Goal: Task Accomplishment & Management: Use online tool/utility

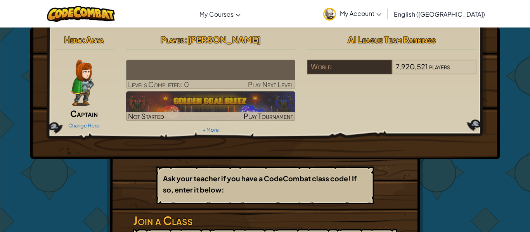
click at [251, 76] on img at bounding box center [210, 74] width 169 height 29
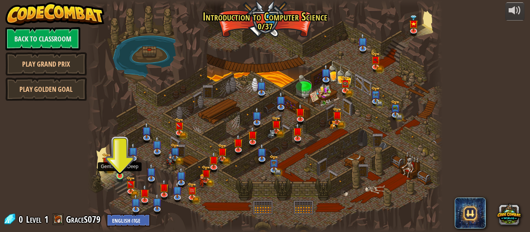
click at [119, 171] on img at bounding box center [120, 167] width 8 height 19
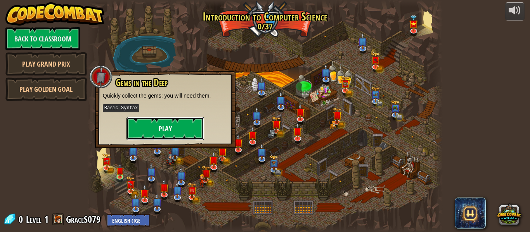
click at [158, 125] on button "Play" at bounding box center [165, 128] width 78 height 23
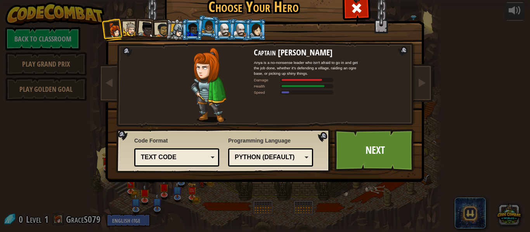
click at [132, 28] on div at bounding box center [130, 29] width 14 height 14
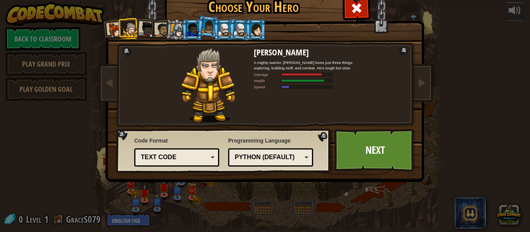
click at [148, 24] on div at bounding box center [146, 30] width 16 height 16
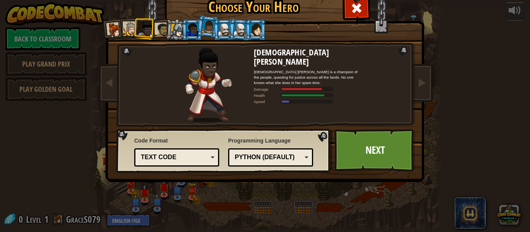
click at [224, 26] on div at bounding box center [224, 29] width 12 height 12
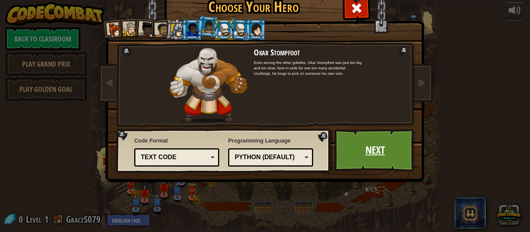
click at [383, 149] on link "Next" at bounding box center [374, 150] width 81 height 43
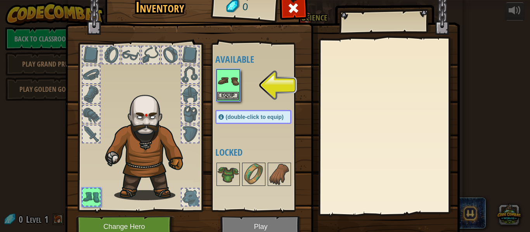
click at [224, 83] on img at bounding box center [228, 81] width 22 height 22
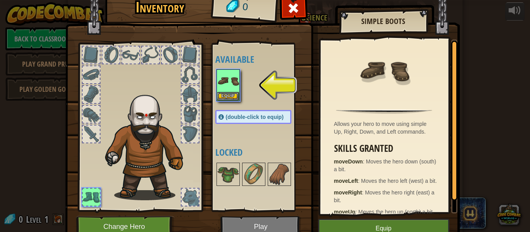
click at [373, 100] on div at bounding box center [384, 74] width 120 height 63
click at [226, 98] on button "Equip" at bounding box center [228, 96] width 22 height 8
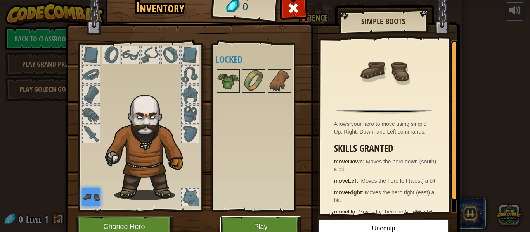
click at [260, 223] on button "Play" at bounding box center [260, 226] width 81 height 21
